Goal: Task Accomplishment & Management: Manage account settings

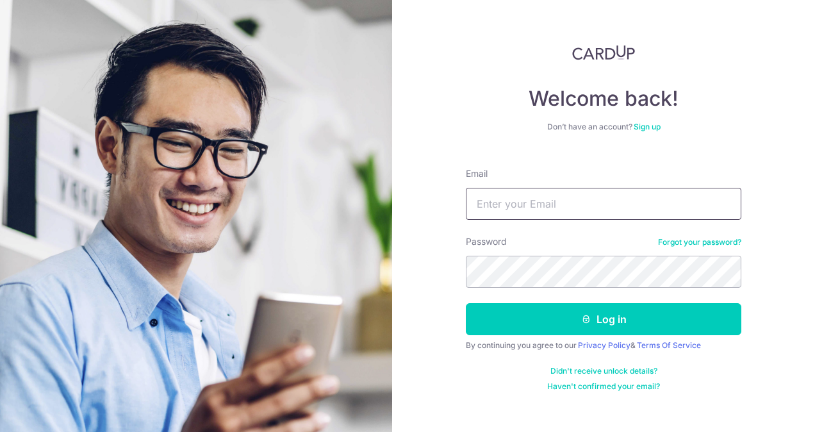
click at [546, 209] on input "Email" at bounding box center [603, 204] width 275 height 32
type input "[EMAIL_ADDRESS][DOMAIN_NAME]"
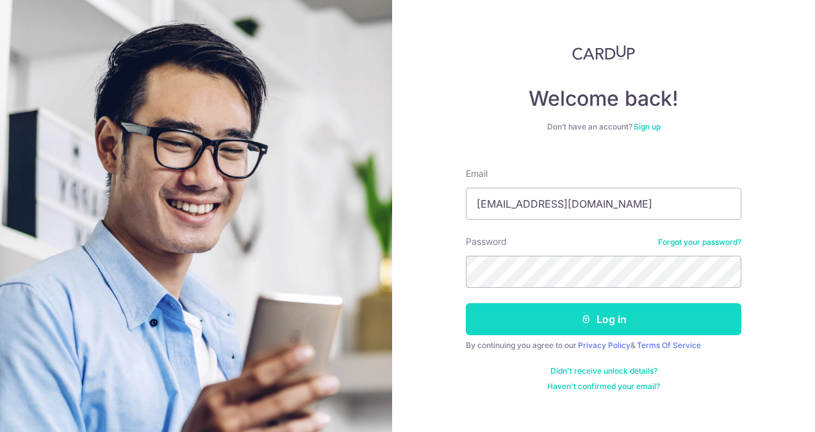
click at [566, 330] on button "Log in" at bounding box center [603, 319] width 275 height 32
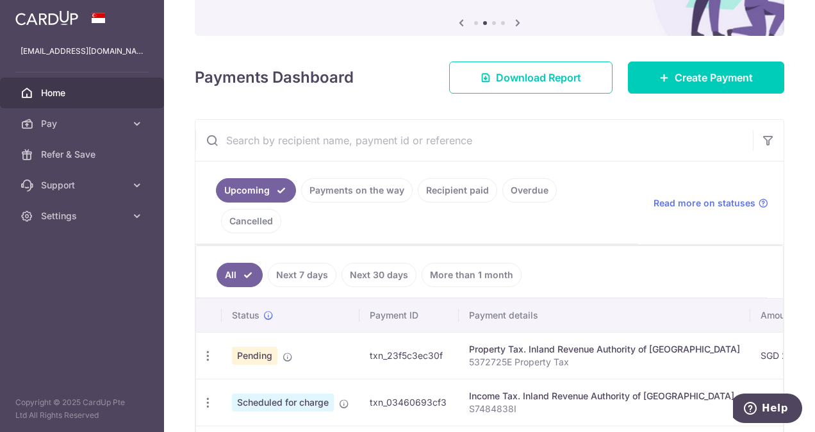
scroll to position [192, 0]
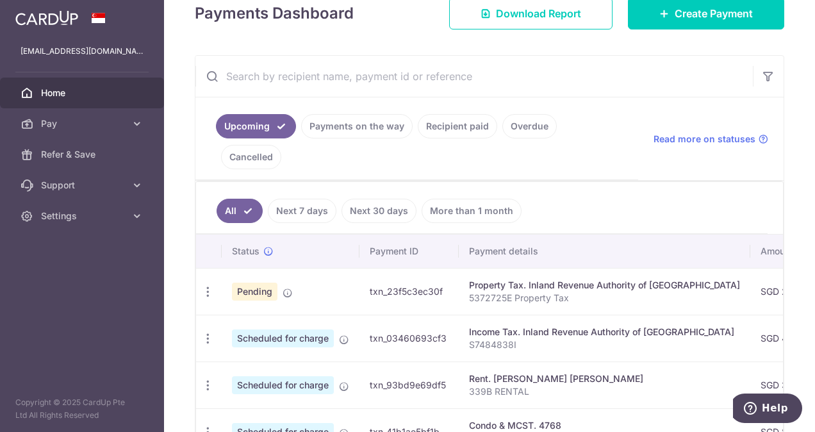
click at [382, 128] on link "Payments on the way" at bounding box center [356, 126] width 111 height 24
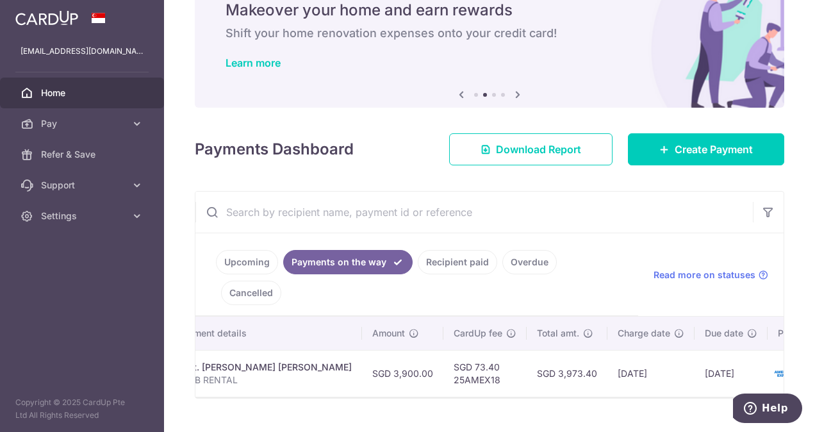
scroll to position [0, 273]
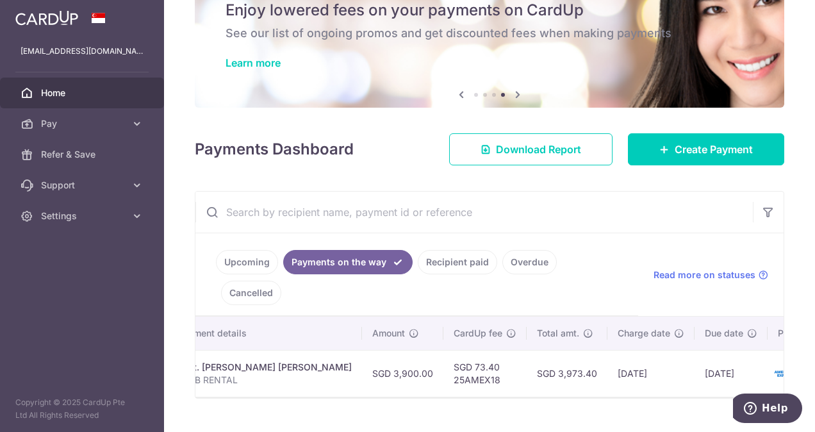
click at [459, 263] on link "Recipient paid" at bounding box center [457, 262] width 79 height 24
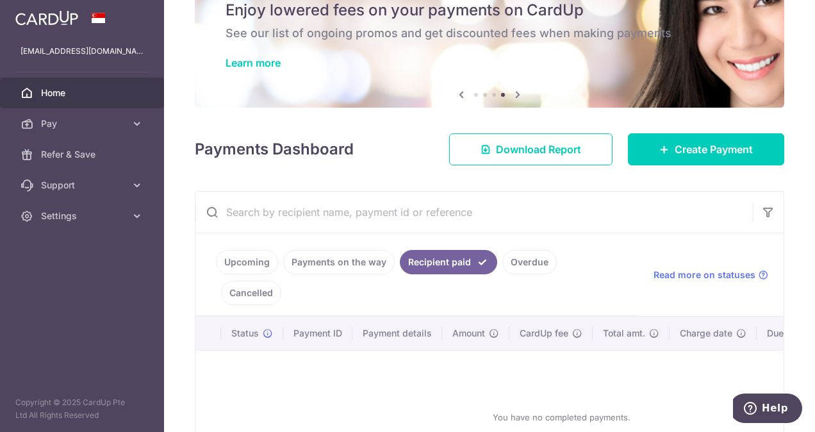
click at [245, 259] on link "Upcoming" at bounding box center [247, 262] width 62 height 24
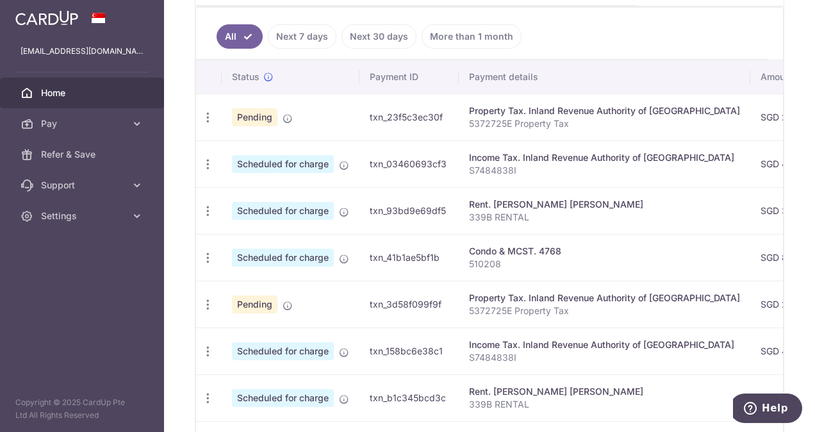
scroll to position [174, 0]
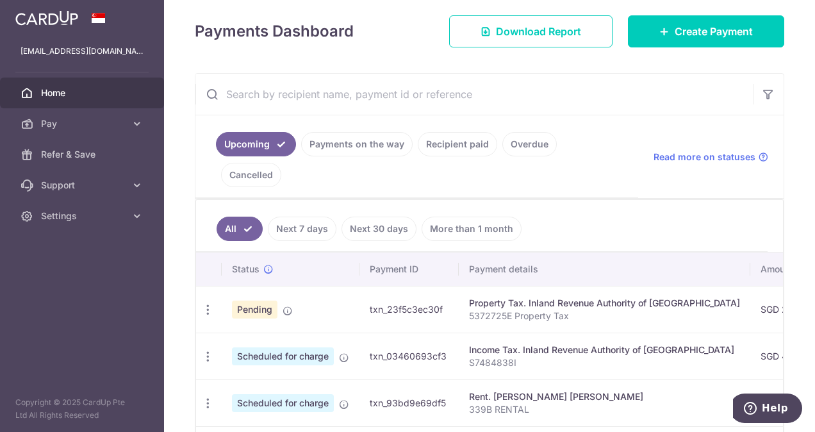
click at [97, 99] on link "Home" at bounding box center [82, 92] width 164 height 31
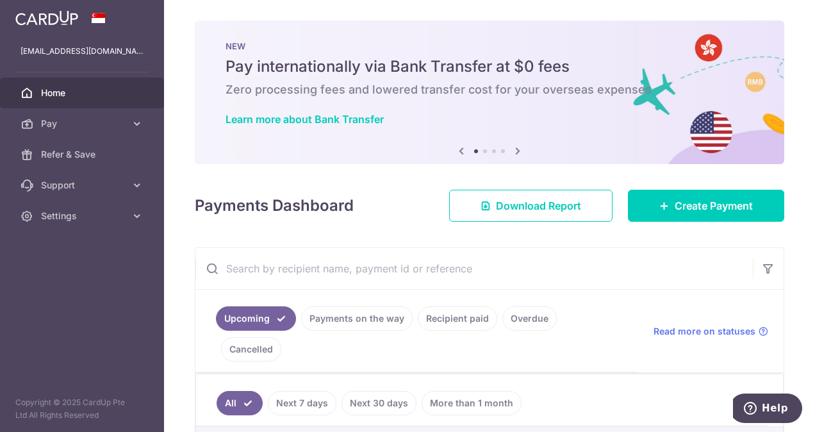
click at [515, 153] on icon at bounding box center [517, 151] width 15 height 16
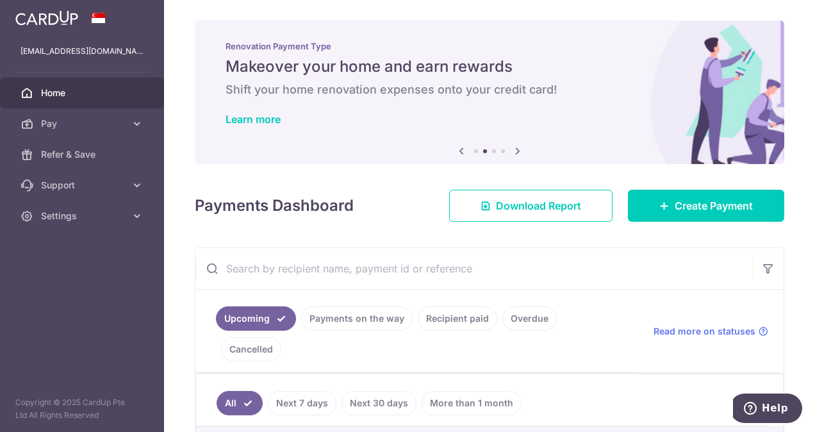
click at [513, 149] on icon at bounding box center [517, 151] width 15 height 16
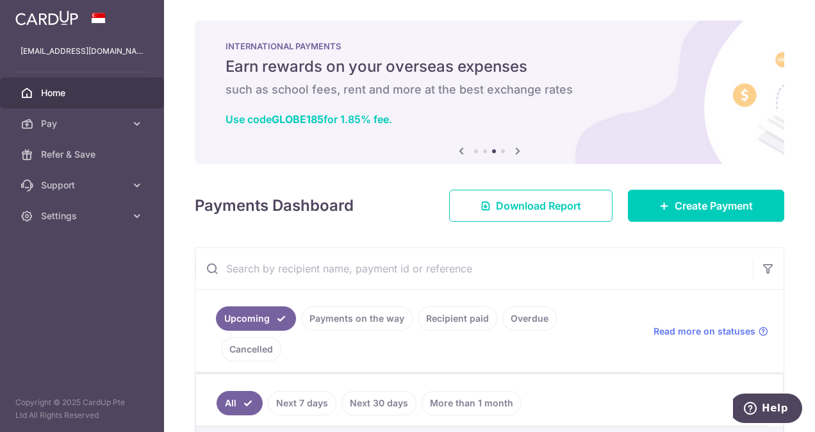
click at [517, 154] on icon at bounding box center [517, 151] width 15 height 16
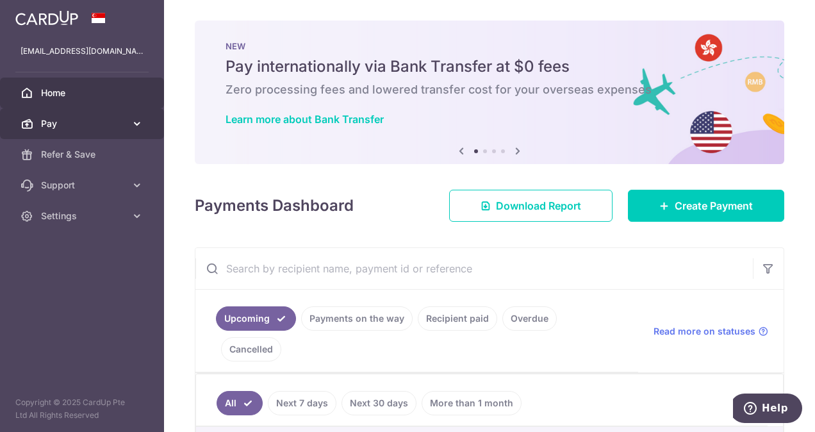
click at [140, 122] on icon at bounding box center [137, 123] width 13 height 13
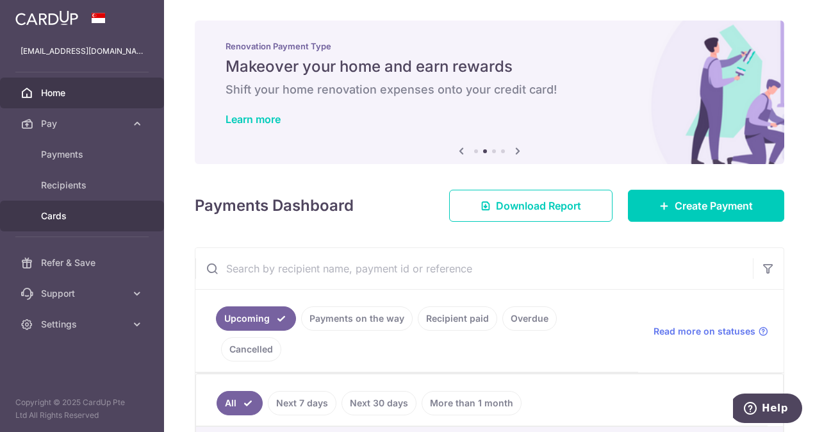
click at [54, 219] on span "Cards" at bounding box center [83, 215] width 85 height 13
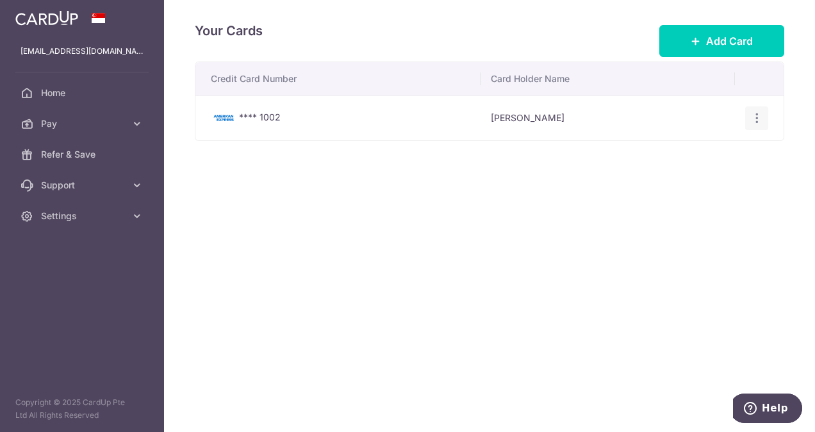
click at [757, 114] on icon "button" at bounding box center [756, 117] width 13 height 13
click at [354, 322] on div "Your Cards Add Card Credit Card Number Card Holder Name **** 1002 Magesh Kandas…" at bounding box center [489, 216] width 651 height 432
click at [133, 182] on icon at bounding box center [137, 185] width 13 height 13
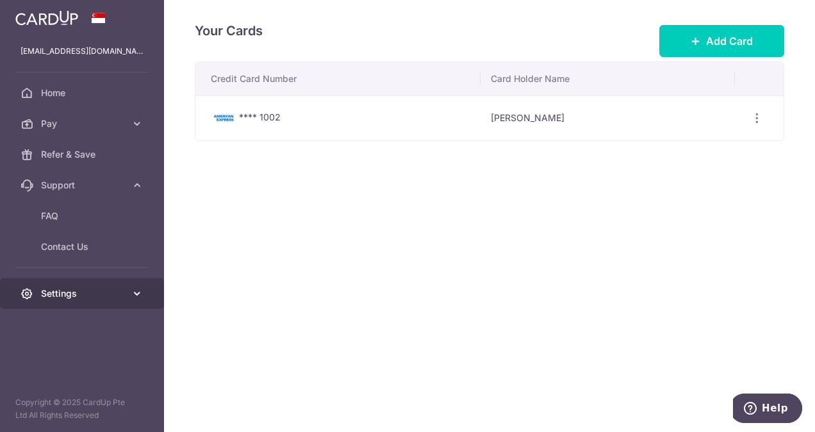
click at [134, 291] on icon at bounding box center [137, 293] width 13 height 13
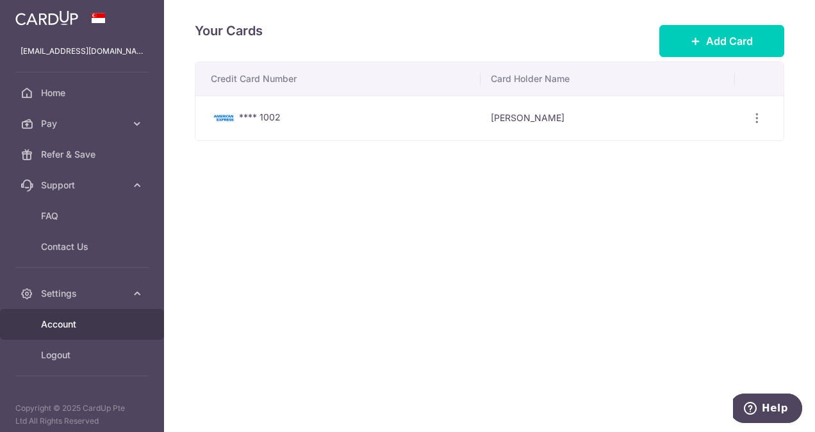
click at [76, 320] on span "Account" at bounding box center [83, 324] width 85 height 13
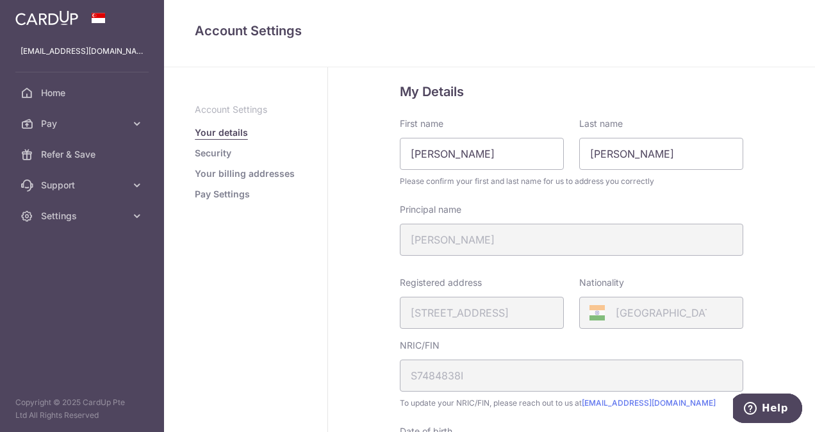
scroll to position [5, 0]
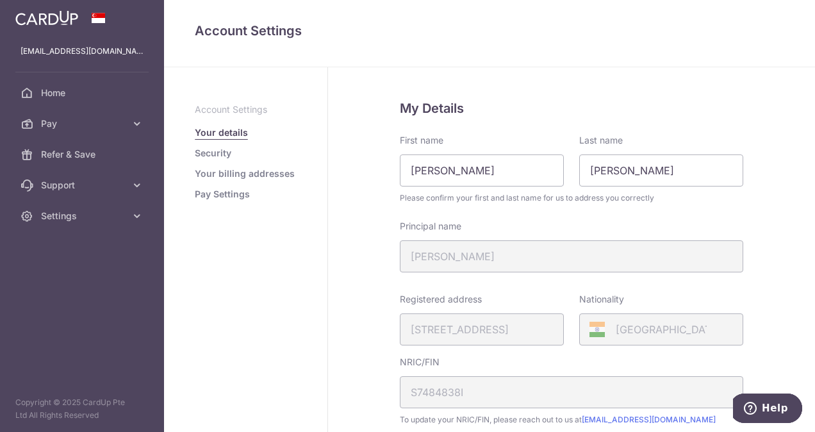
click at [227, 193] on link "Pay Settings" at bounding box center [222, 194] width 55 height 13
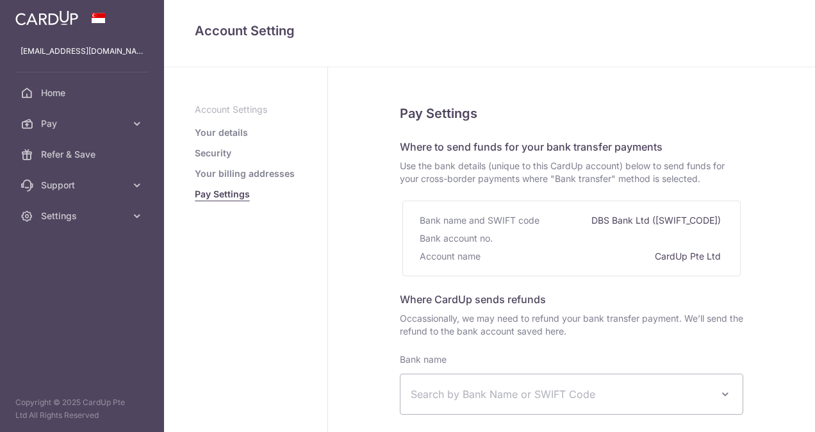
select select
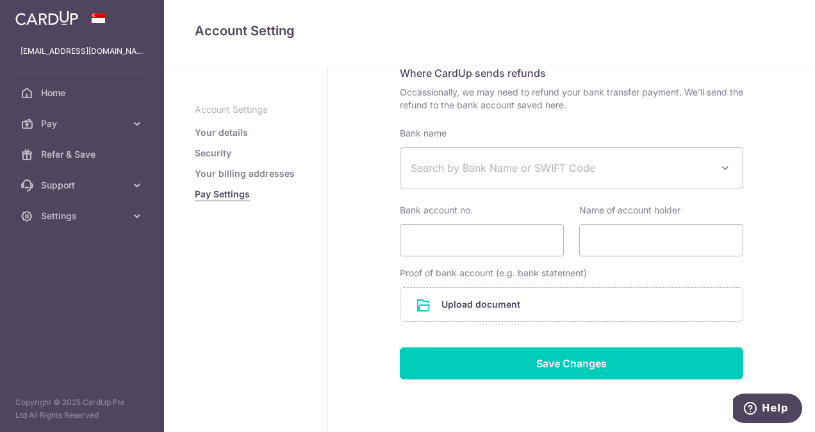
scroll to position [256, 0]
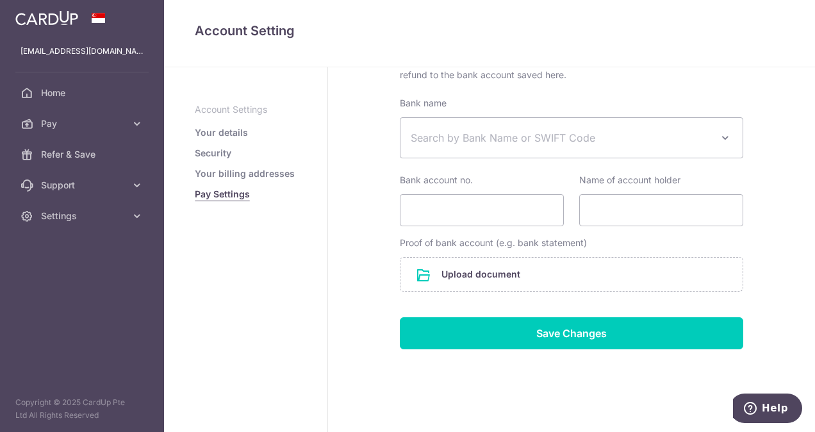
click at [247, 167] on ul "Account Settings Your details Security Your billing addresses Pay Settings" at bounding box center [246, 151] width 102 height 97
click at [247, 174] on link "Your billing addresses" at bounding box center [245, 173] width 100 height 13
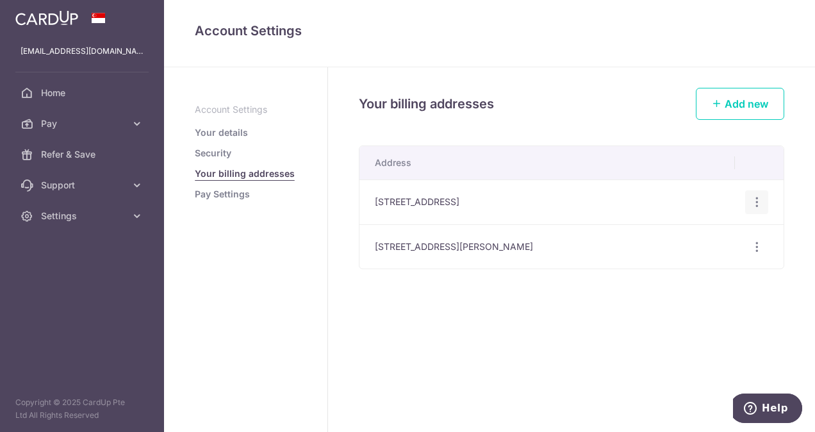
click at [752, 198] on icon "button" at bounding box center [756, 201] width 13 height 13
click at [695, 270] on span "Delete address" at bounding box center [713, 268] width 87 height 15
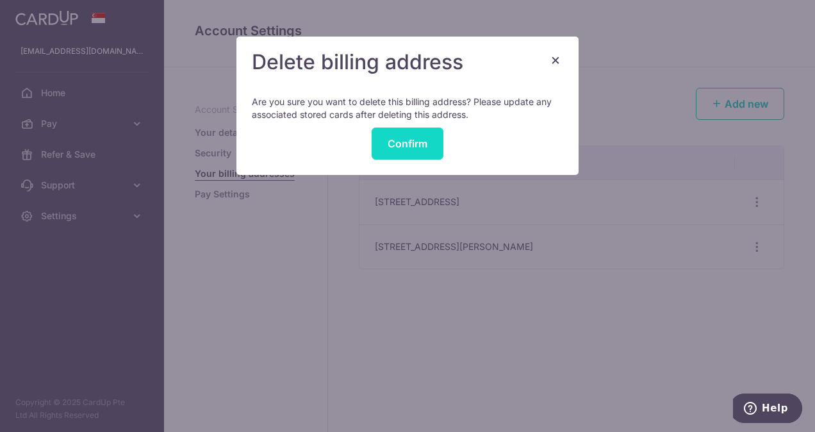
click at [400, 138] on button "Confirm" at bounding box center [407, 143] width 72 height 32
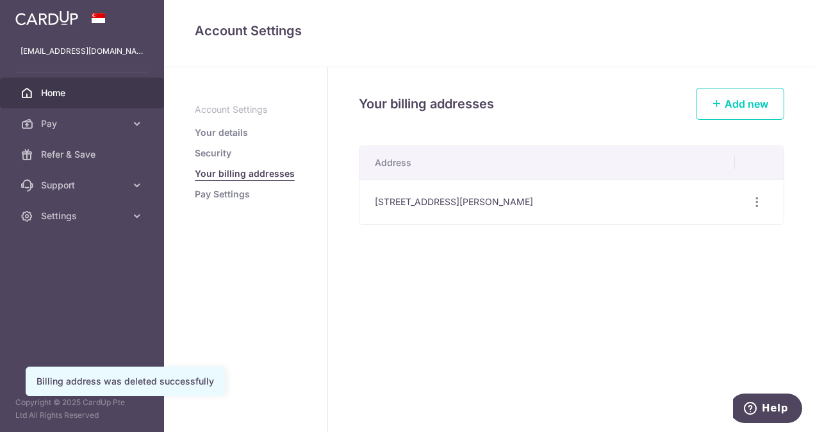
click at [64, 94] on span "Home" at bounding box center [83, 92] width 85 height 13
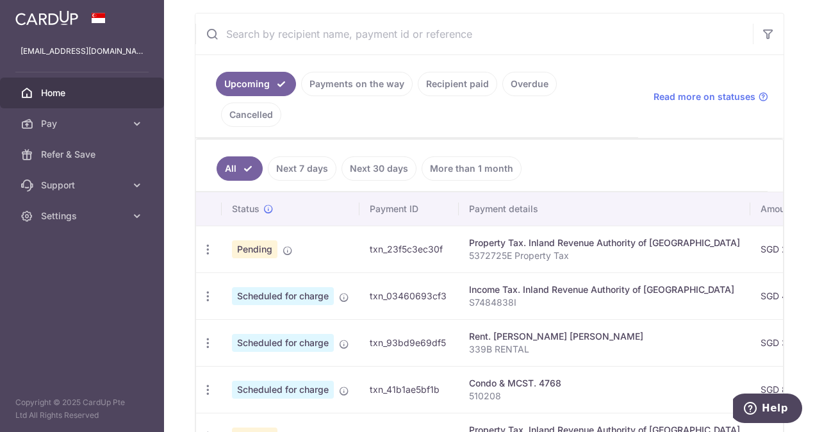
scroll to position [192, 0]
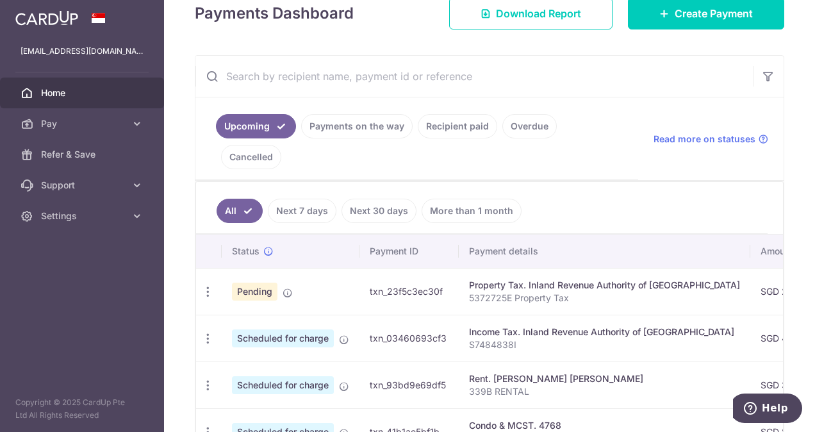
click at [311, 199] on link "Next 7 days" at bounding box center [302, 211] width 69 height 24
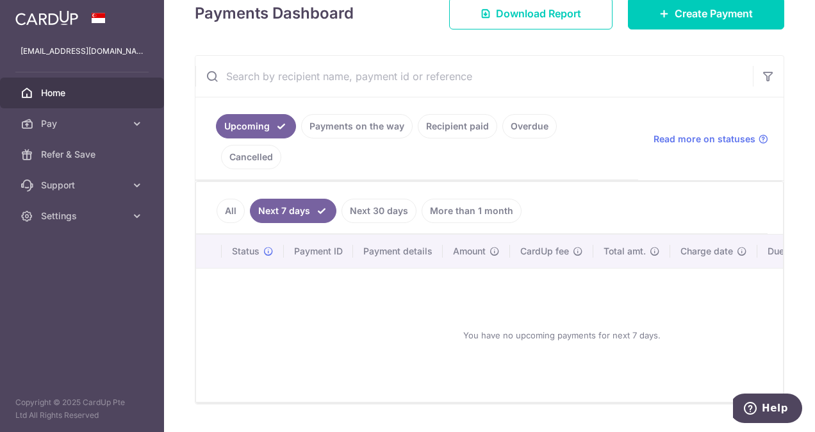
click at [374, 199] on link "Next 30 days" at bounding box center [378, 211] width 75 height 24
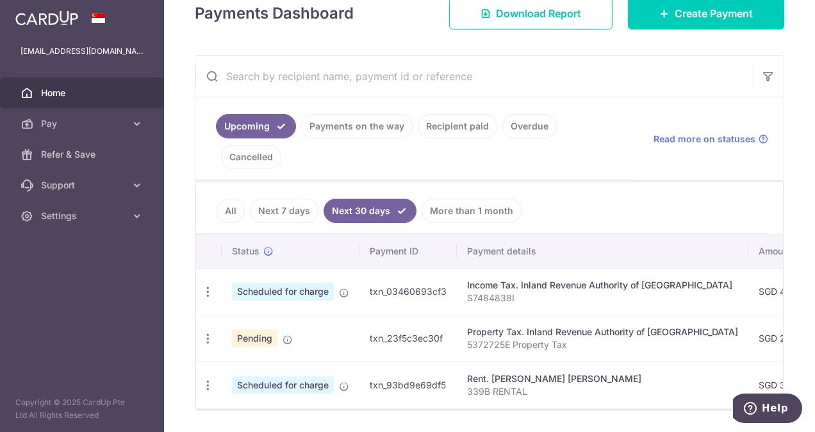
scroll to position [202, 0]
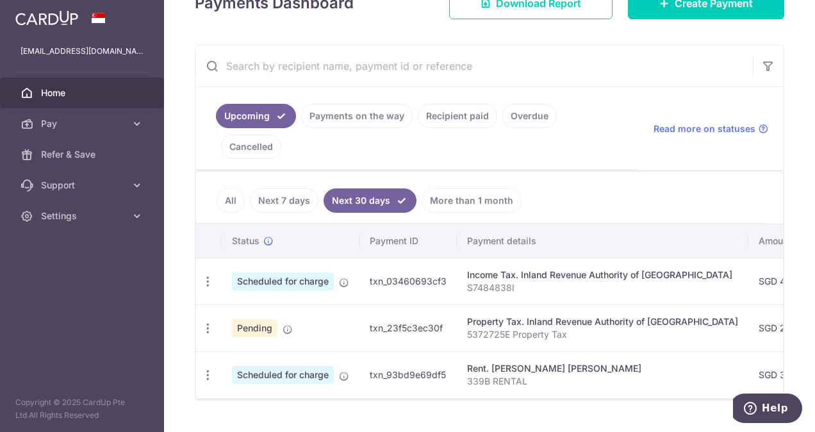
click at [274, 188] on link "Next 7 days" at bounding box center [284, 200] width 69 height 24
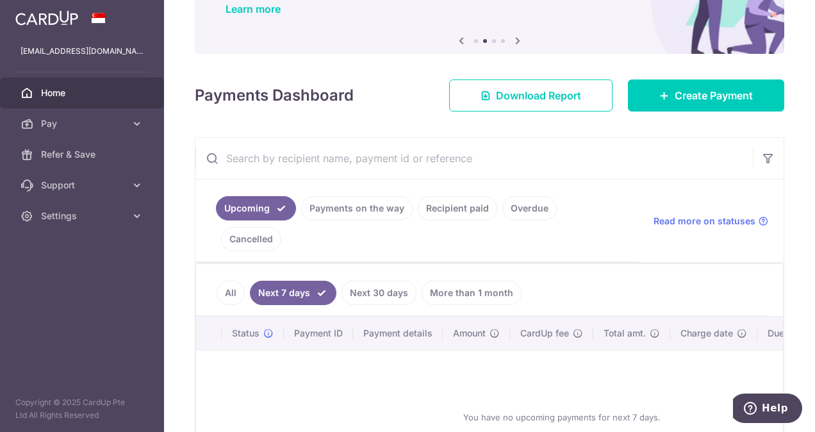
scroll to position [0, 0]
